Goal: Transaction & Acquisition: Register for event/course

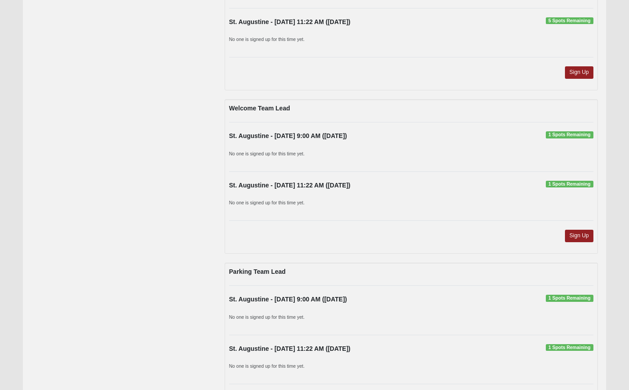
scroll to position [360, 0]
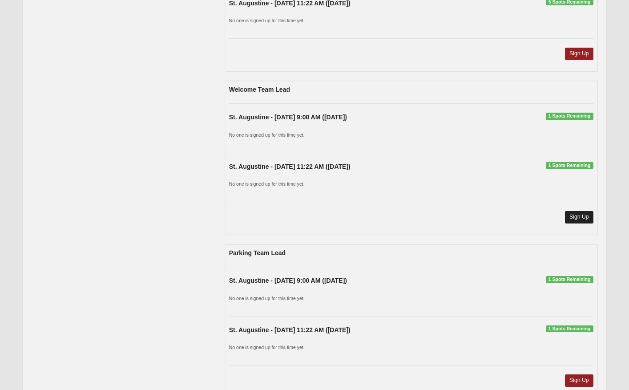
click at [581, 217] on link "Sign Up" at bounding box center [579, 217] width 28 height 12
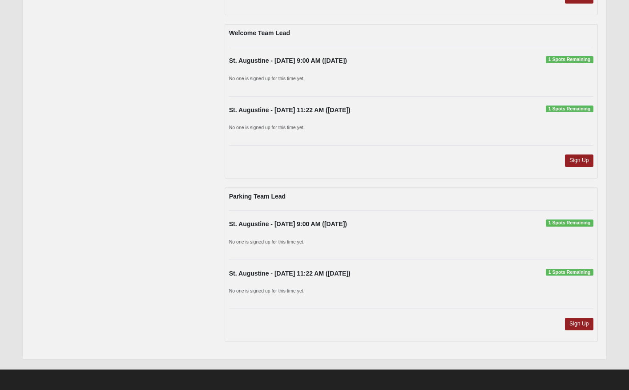
scroll to position [416, 0]
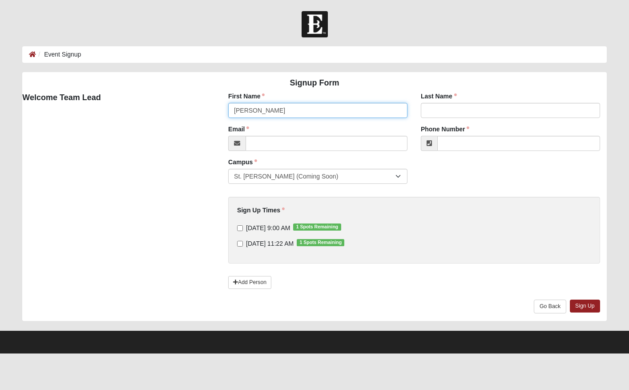
type input "LeVay"
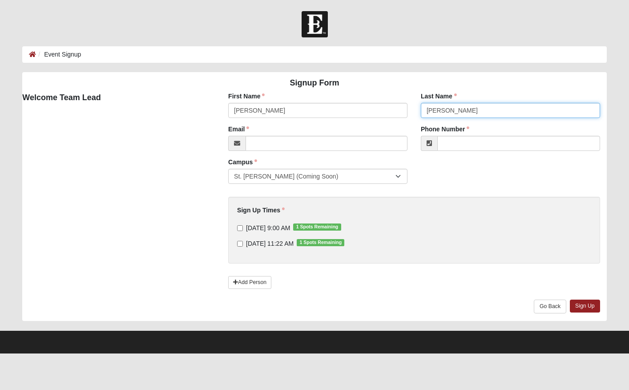
type input "Lauter"
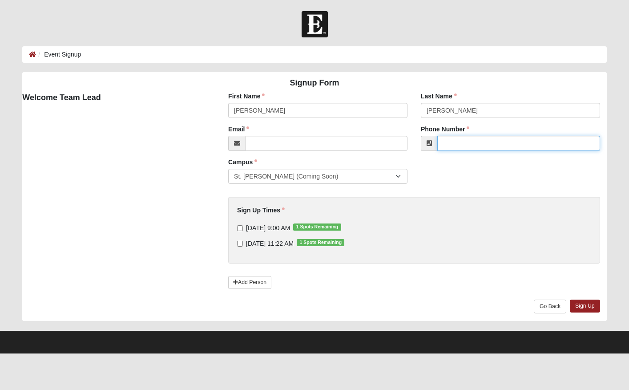
paste input "(407) 729-3314"
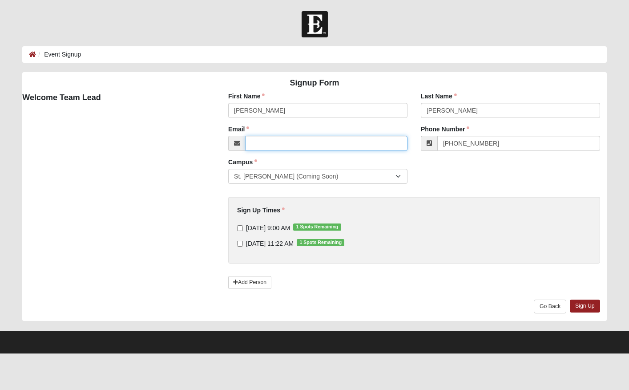
type input "(407) 729-3314"
paste input "llauter@rwbaird.com"
type input "llauter@rwbaird.com"
click at [238, 229] on input "11/2/2025 9:00 AM 1 Spots Remaining" at bounding box center [240, 228] width 6 height 6
checkbox input "true"
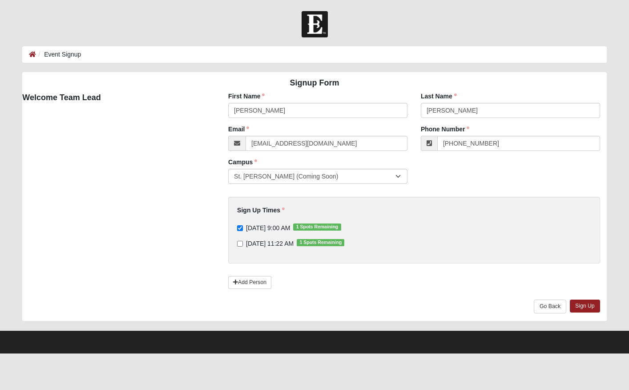
click at [239, 245] on input "11/2/2025 11:22 AM 1 Spots Remaining" at bounding box center [240, 244] width 6 height 6
checkbox input "true"
click at [586, 307] on link "Sign Up" at bounding box center [585, 306] width 30 height 13
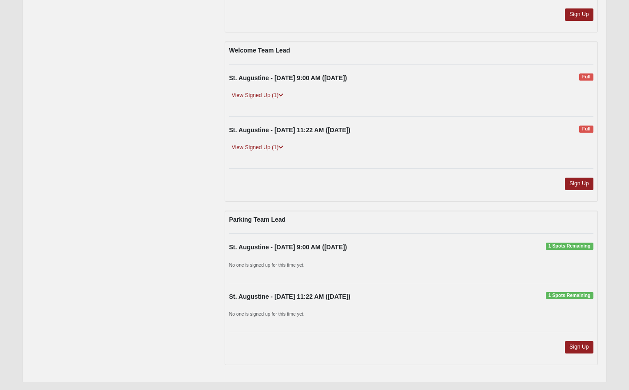
scroll to position [399, 0]
